Goal: Task Accomplishment & Management: Use online tool/utility

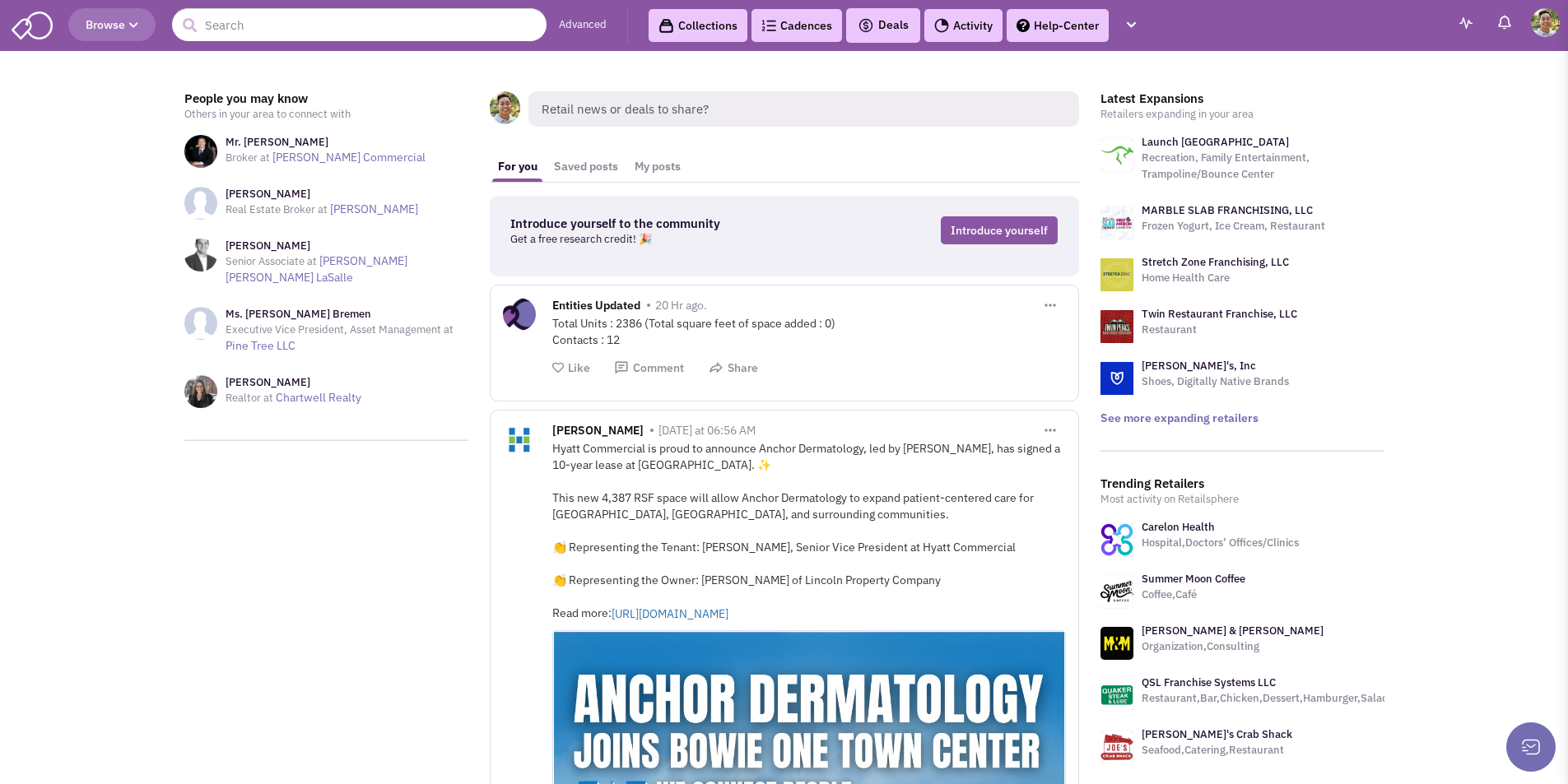
click at [844, 115] on span "Retail news or deals to share?" at bounding box center [804, 108] width 551 height 35
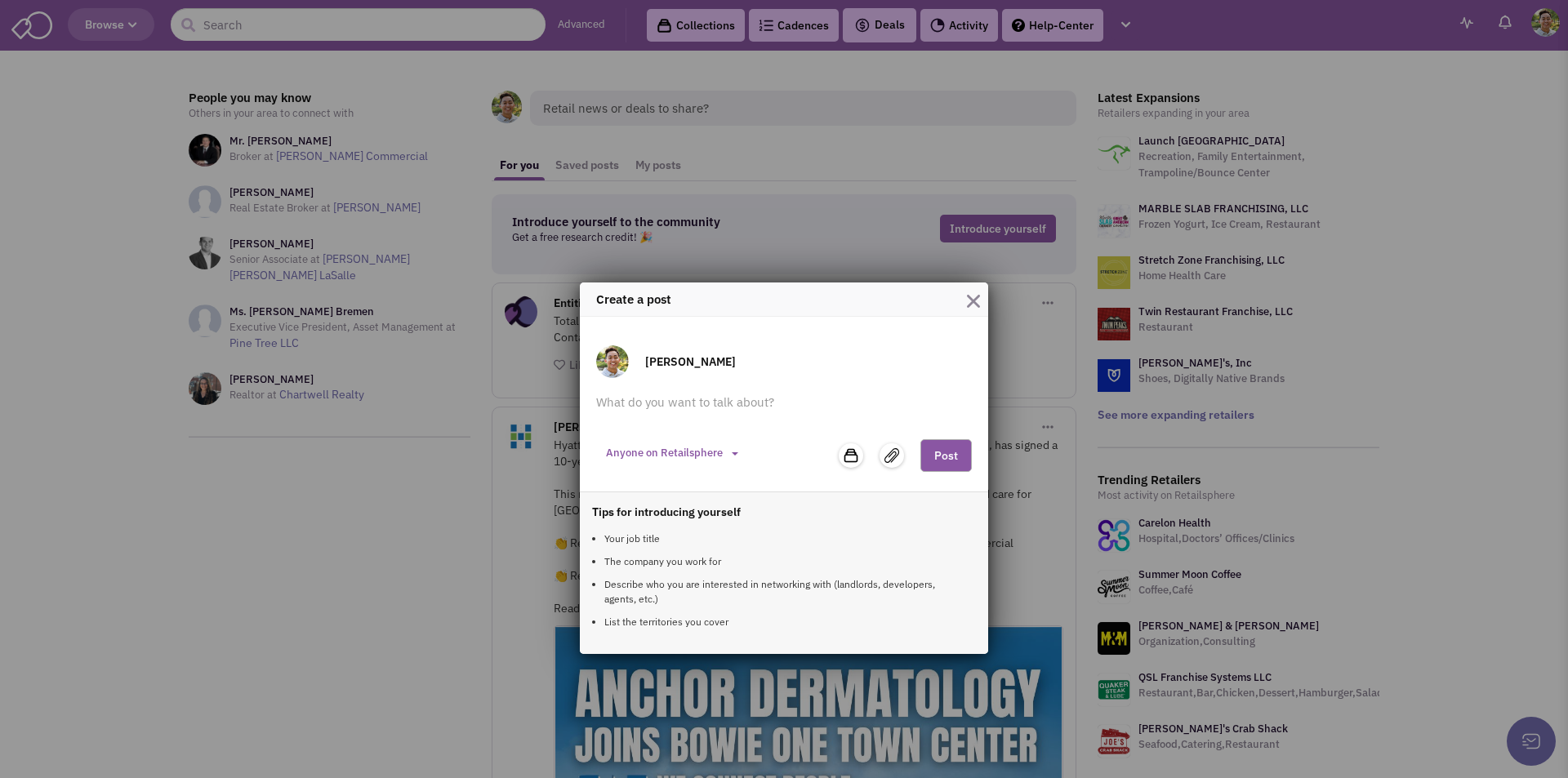
click at [829, 94] on div "Create a post Kerwin Alvero Anyone on Retailsphere Private to my team" at bounding box center [784, 389] width 1568 height 778
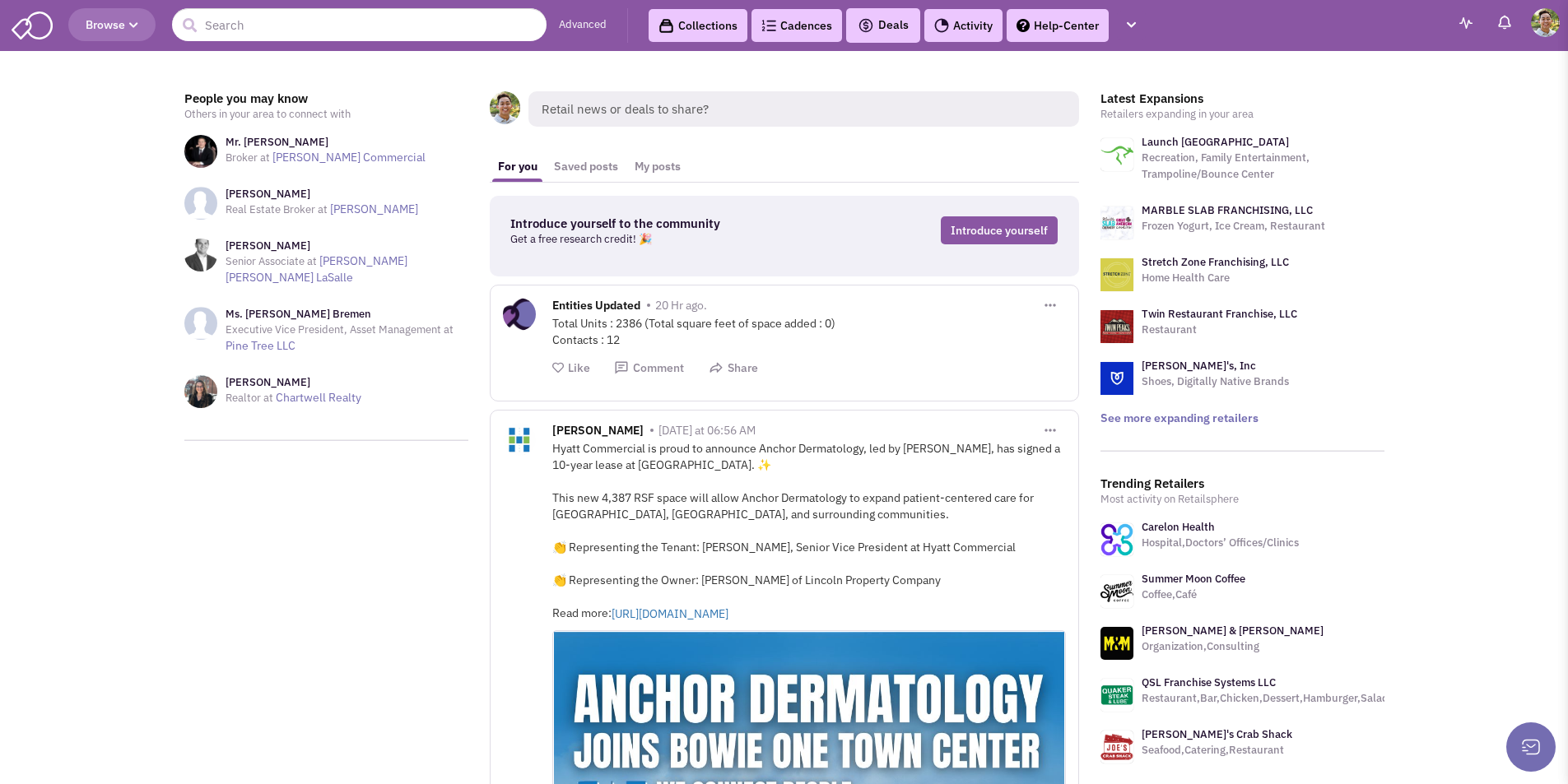
click at [824, 121] on span "Retail news or deals to share?" at bounding box center [804, 108] width 551 height 35
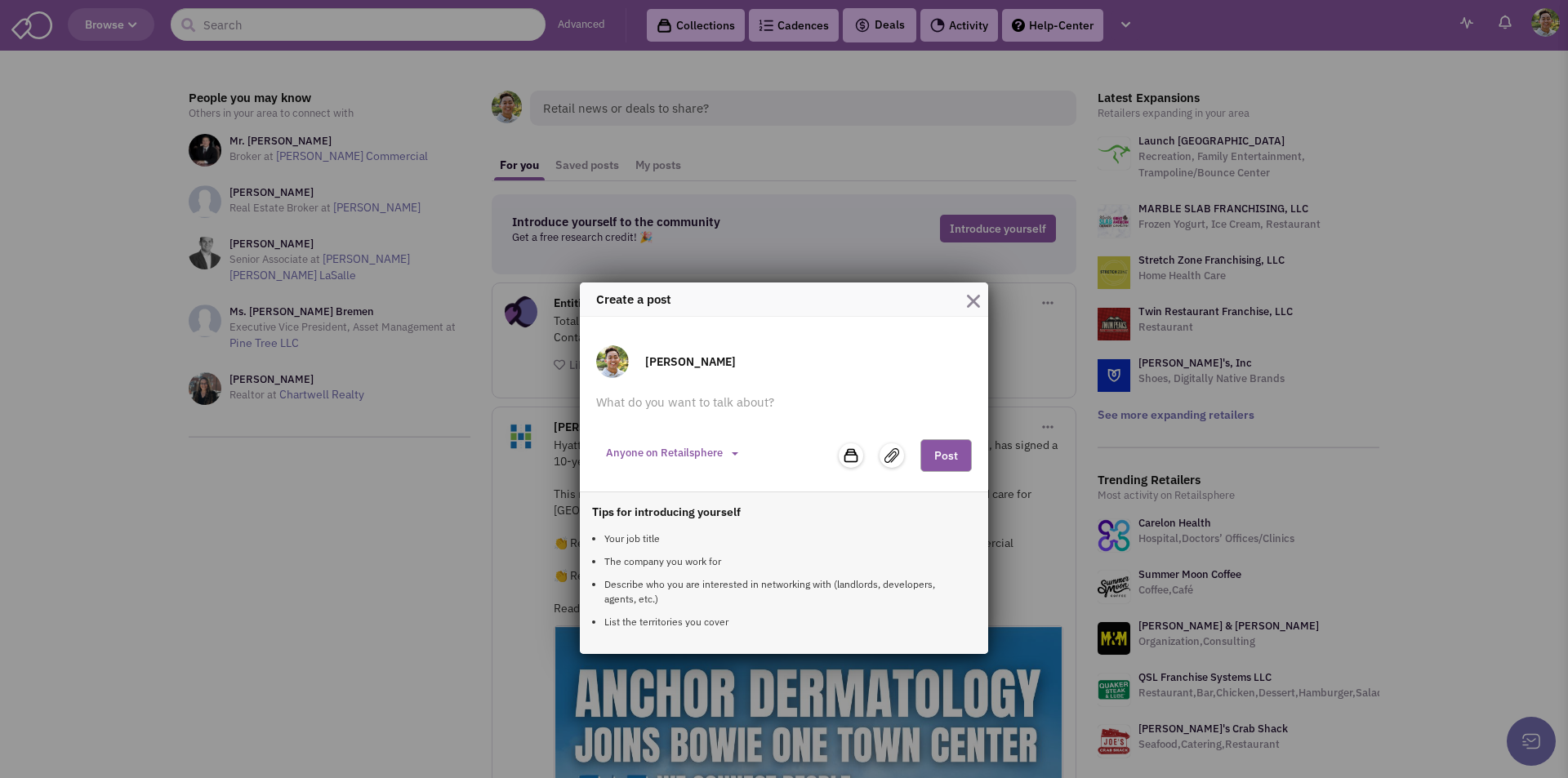
click at [968, 295] on img "button" at bounding box center [973, 301] width 13 height 13
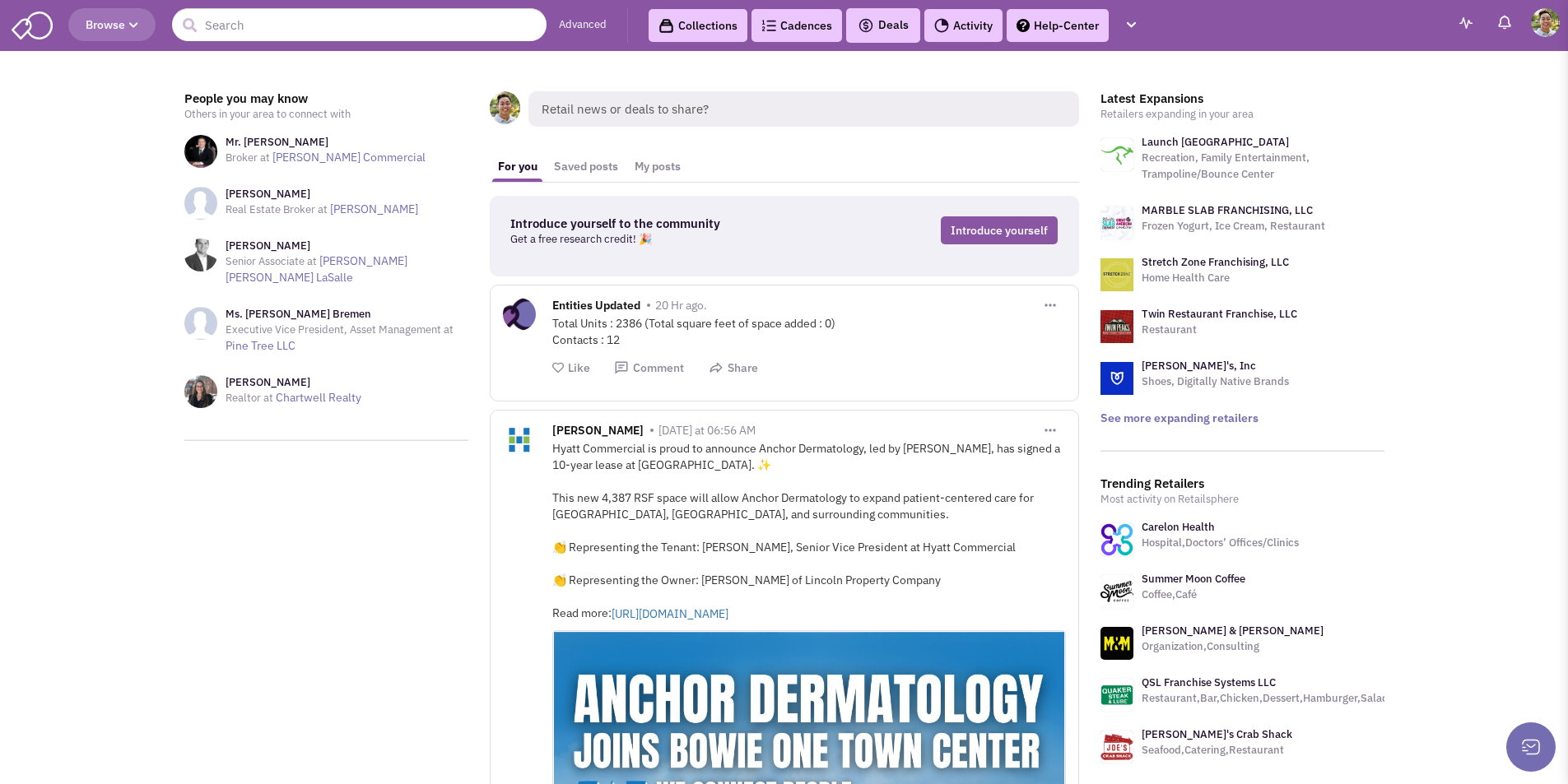
click at [710, 17] on link "Collections" at bounding box center [698, 25] width 99 height 33
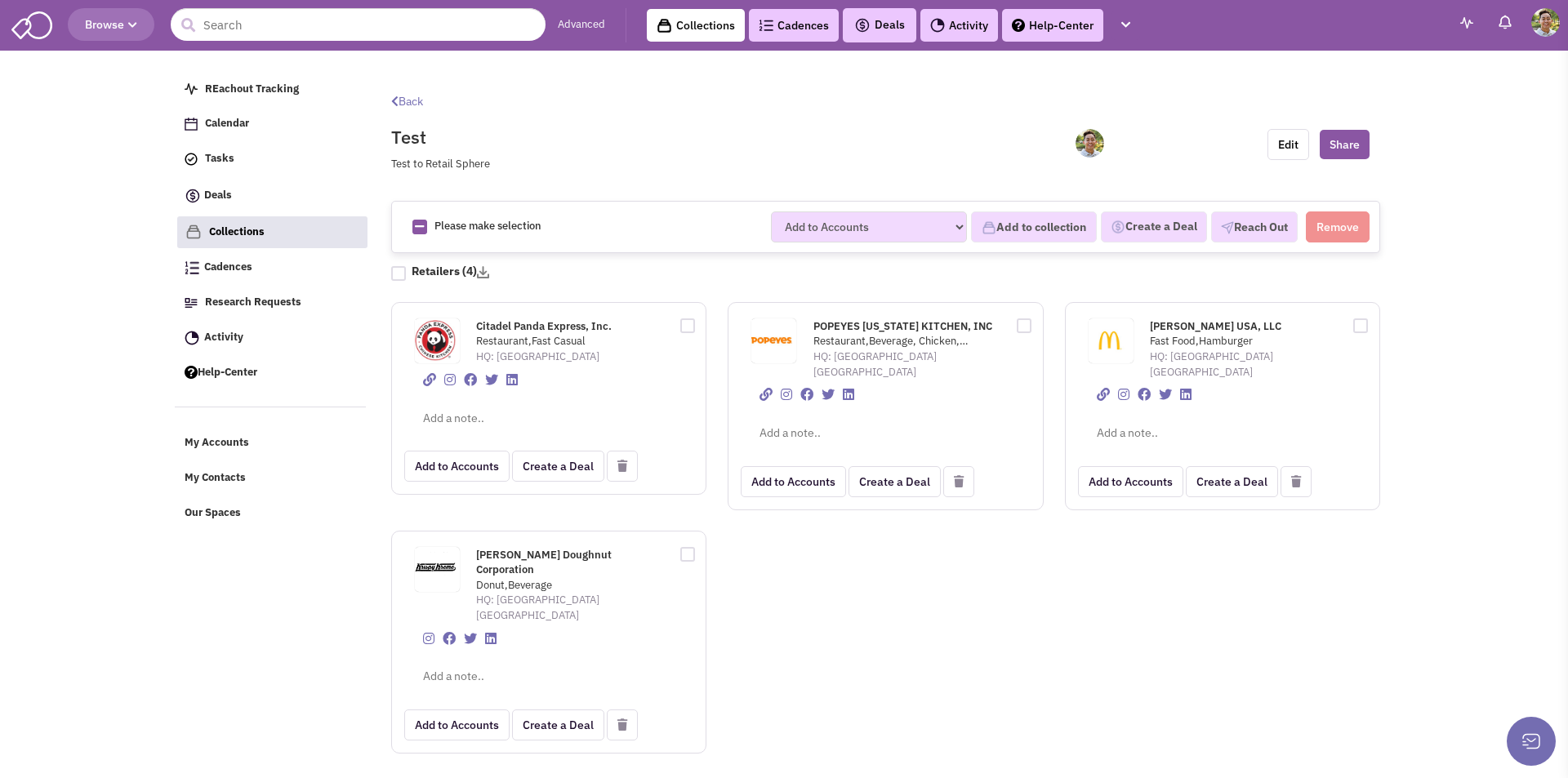
click at [521, 548] on span "[PERSON_NAME] Doughnut Corporation" at bounding box center [544, 563] width 135 height 29
drag, startPoint x: 1195, startPoint y: 346, endPoint x: 1226, endPoint y: 348, distance: 31.1
click at [1226, 348] on span "Fast Food,Hamburger" at bounding box center [1241, 342] width 182 height 16
drag, startPoint x: 1228, startPoint y: 350, endPoint x: 1221, endPoint y: 357, distance: 9.9
click at [1228, 350] on div "McDonald's USA, LLC Fast Food,Hamburger HQ: Oak Brook IL" at bounding box center [1246, 347] width 193 height 64
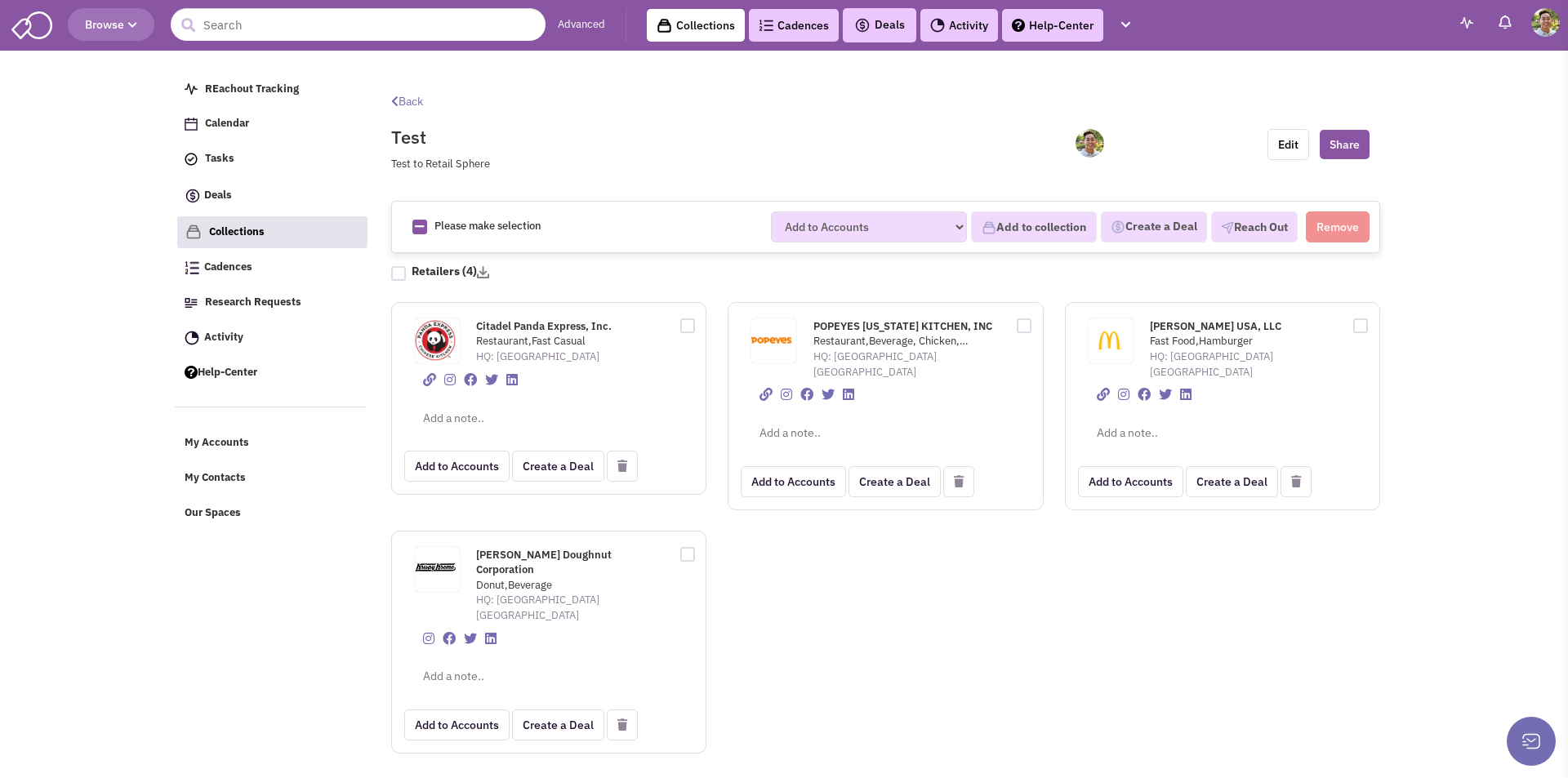
click at [830, 324] on span "POPEYES LOUISIANA KITCHEN, INC" at bounding box center [902, 326] width 179 height 14
click at [508, 179] on article "Back Test Test to Retail Sphere Edit Share Please make selection selected Add t…" at bounding box center [886, 417] width 1015 height 704
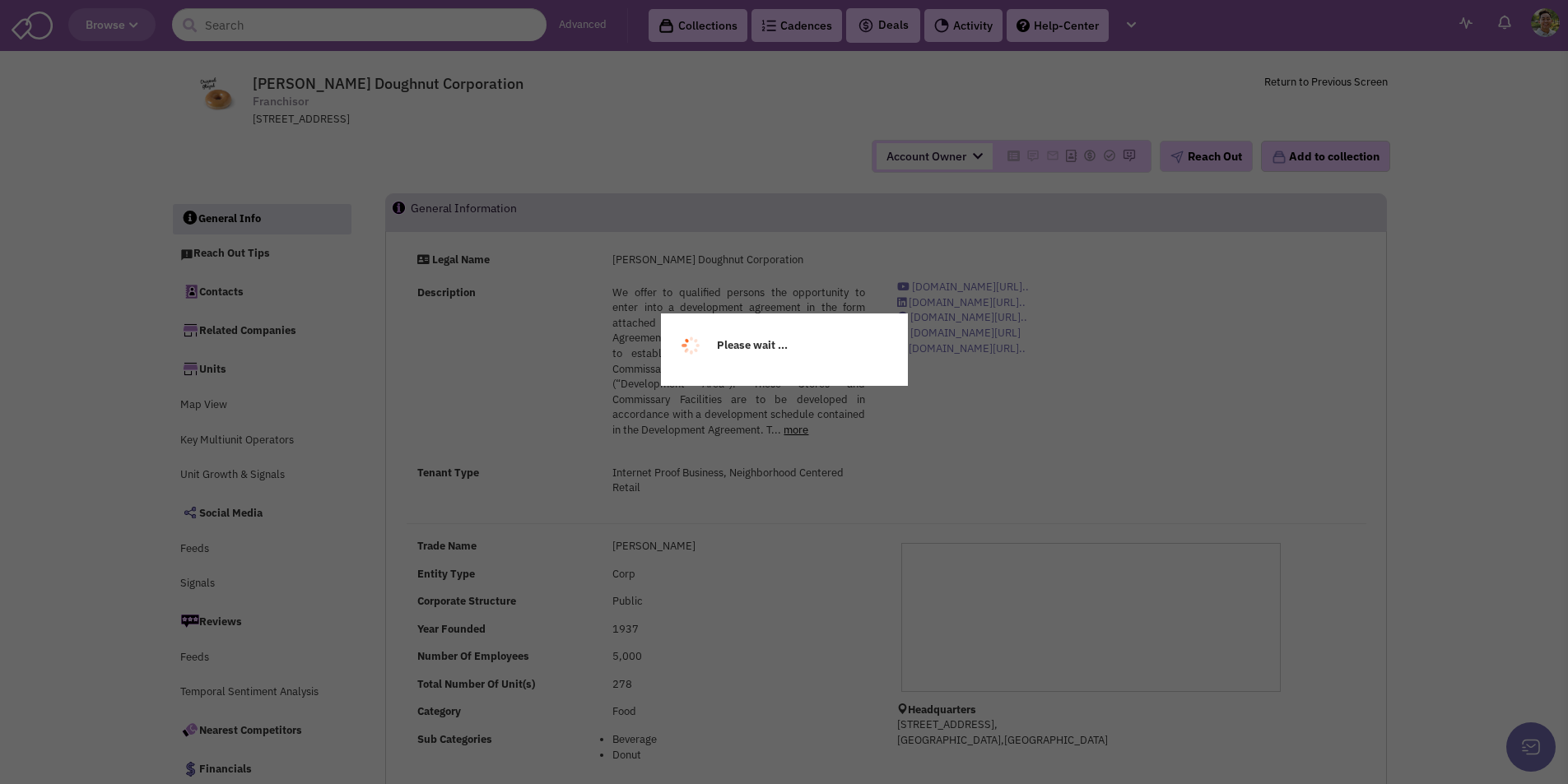
select select
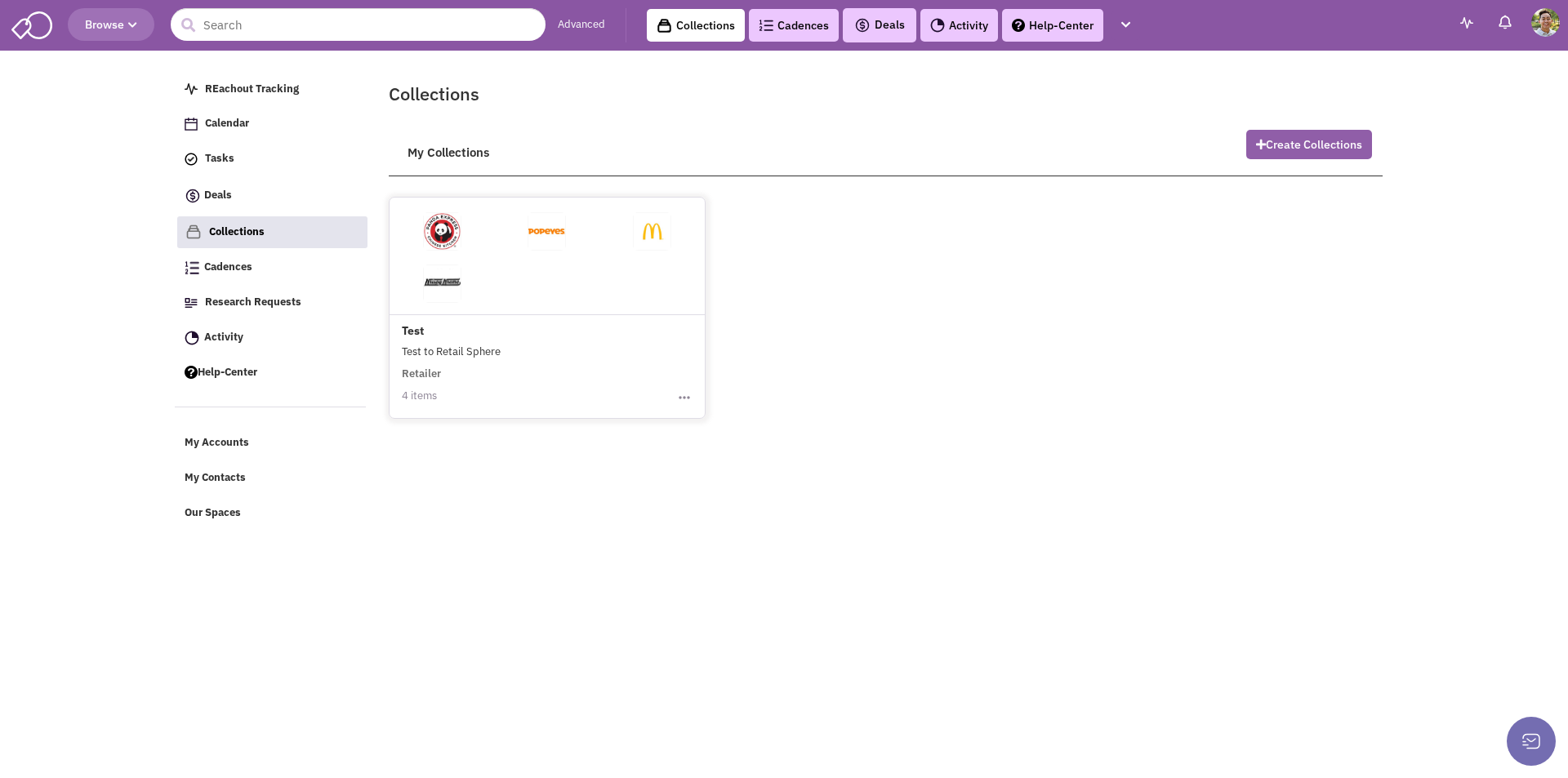
click at [1278, 139] on button "Create Collections" at bounding box center [1309, 145] width 126 height 29
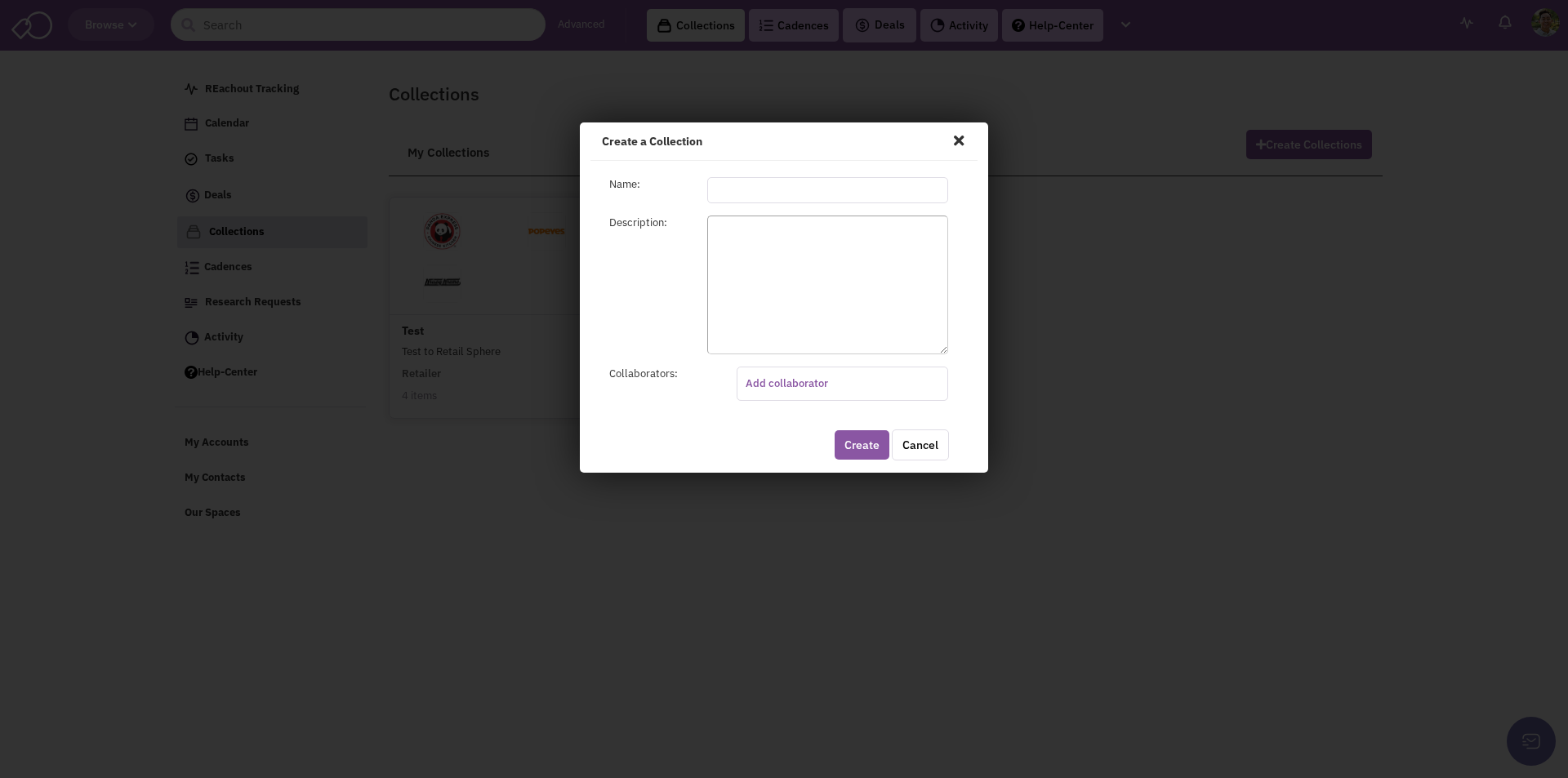
click at [1086, 306] on div "Create a Collection Name: Description: Collaborators: Add collaborator" at bounding box center [784, 389] width 1568 height 778
click at [958, 146] on span at bounding box center [959, 141] width 21 height 26
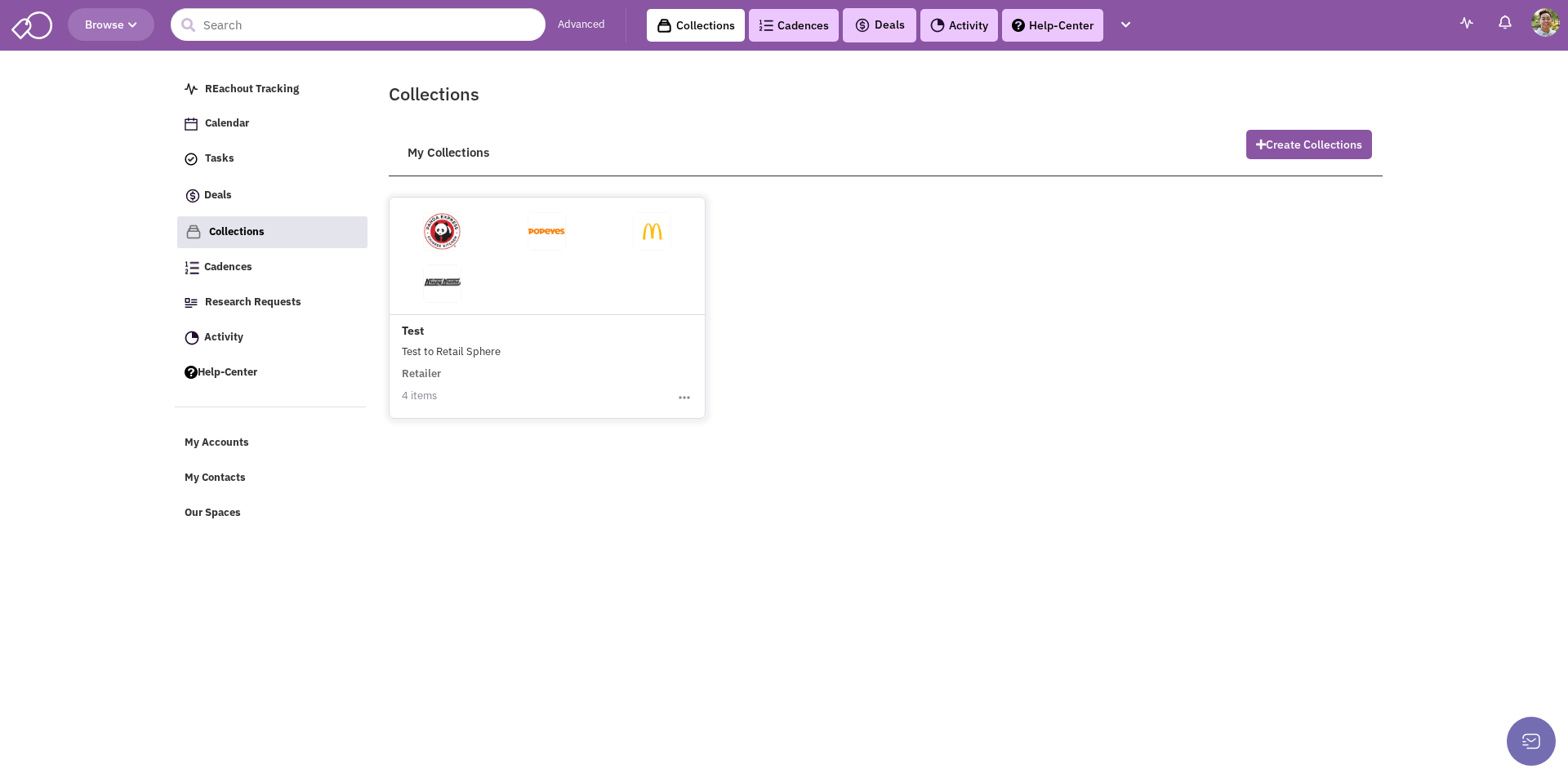
click at [1084, 399] on div "Test" at bounding box center [886, 270] width 1015 height 297
